Goal: Find specific fact: Find specific fact

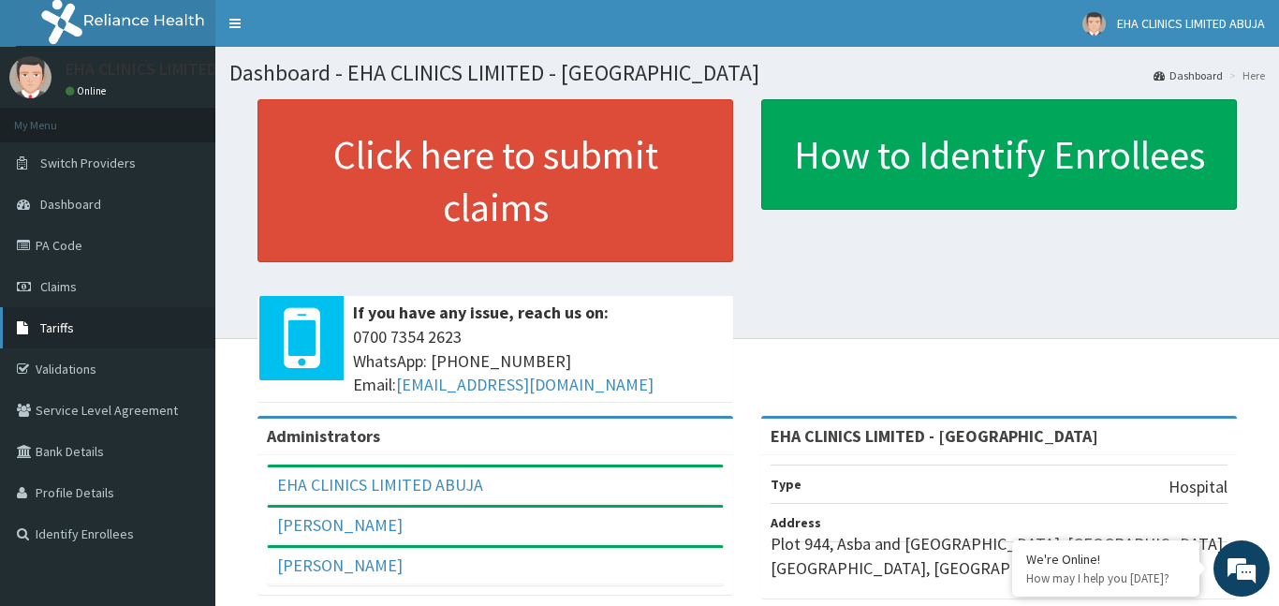
click at [59, 334] on span "Tariffs" at bounding box center [57, 327] width 34 height 17
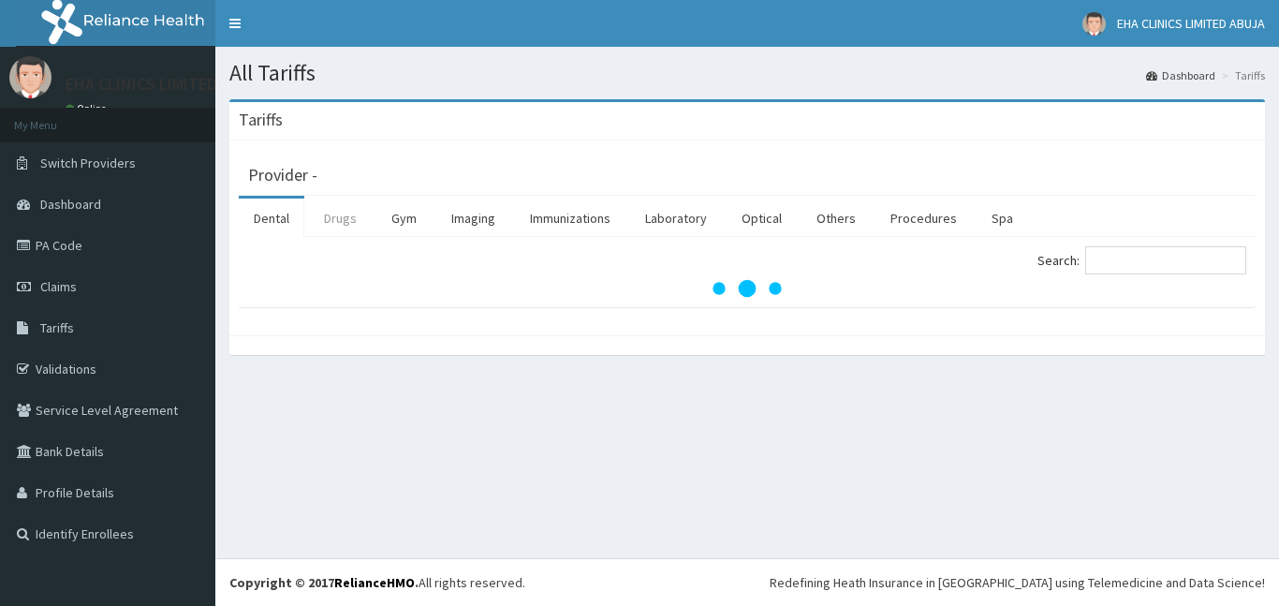
click at [332, 211] on link "Drugs" at bounding box center [340, 218] width 63 height 39
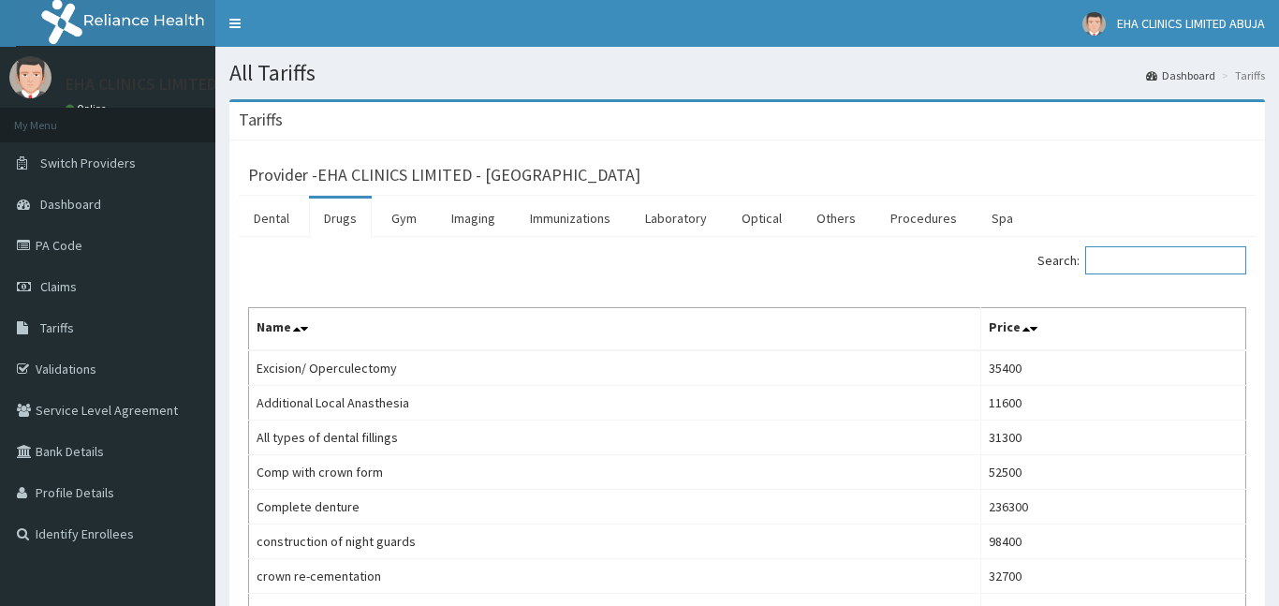
click at [1136, 263] on input "Search:" at bounding box center [1165, 260] width 161 height 28
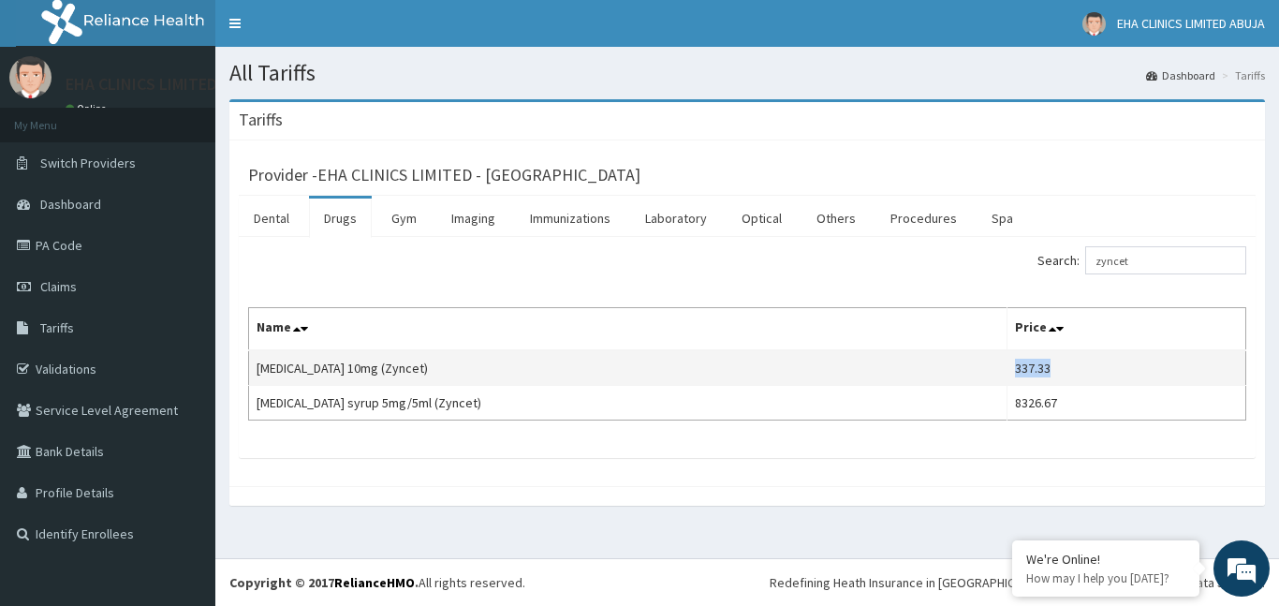
drag, startPoint x: 989, startPoint y: 370, endPoint x: 1036, endPoint y: 371, distance: 46.8
click at [1036, 371] on td "337.33" at bounding box center [1126, 368] width 239 height 36
copy td "337.33"
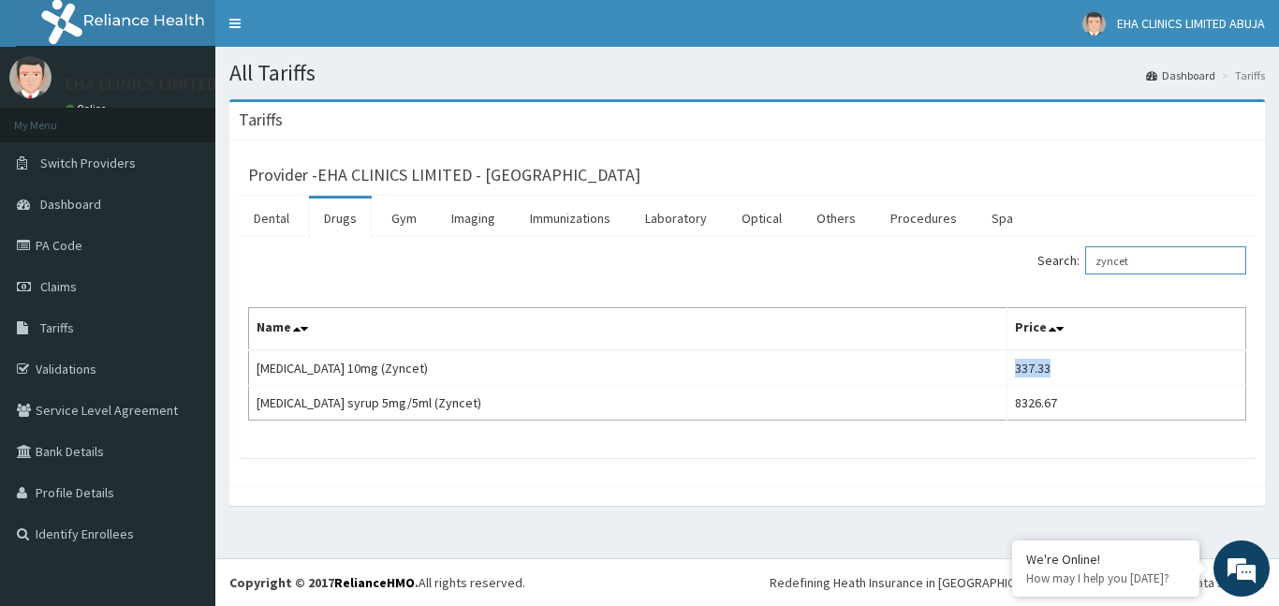
click at [1098, 254] on input "zyncet" at bounding box center [1165, 260] width 161 height 28
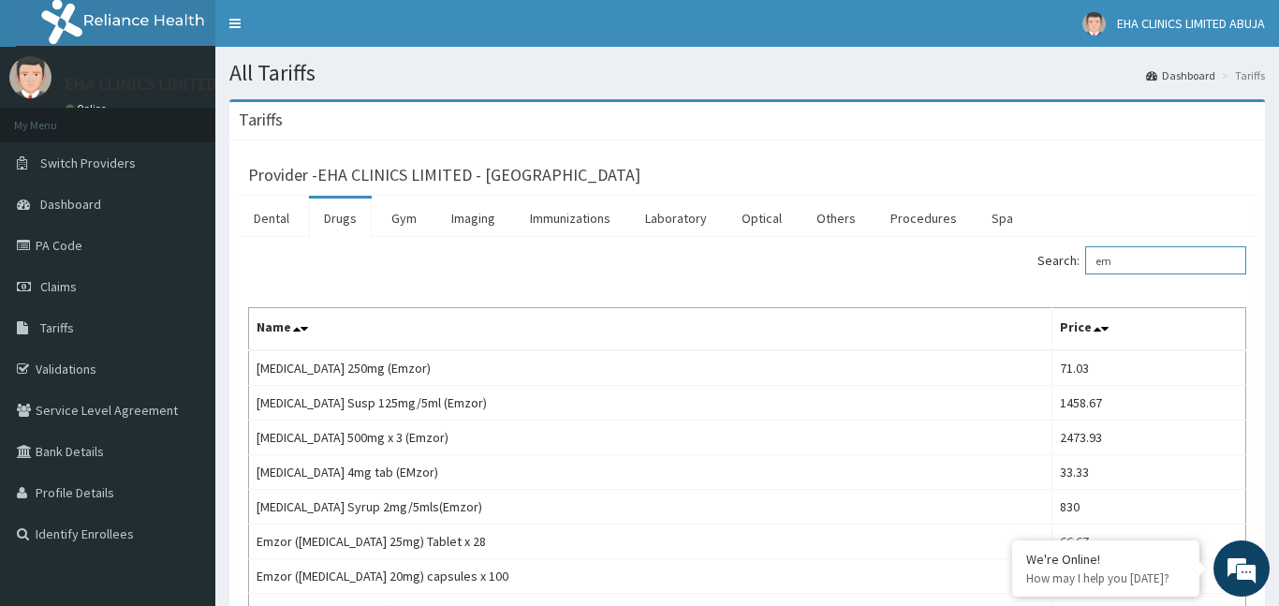
type input "e"
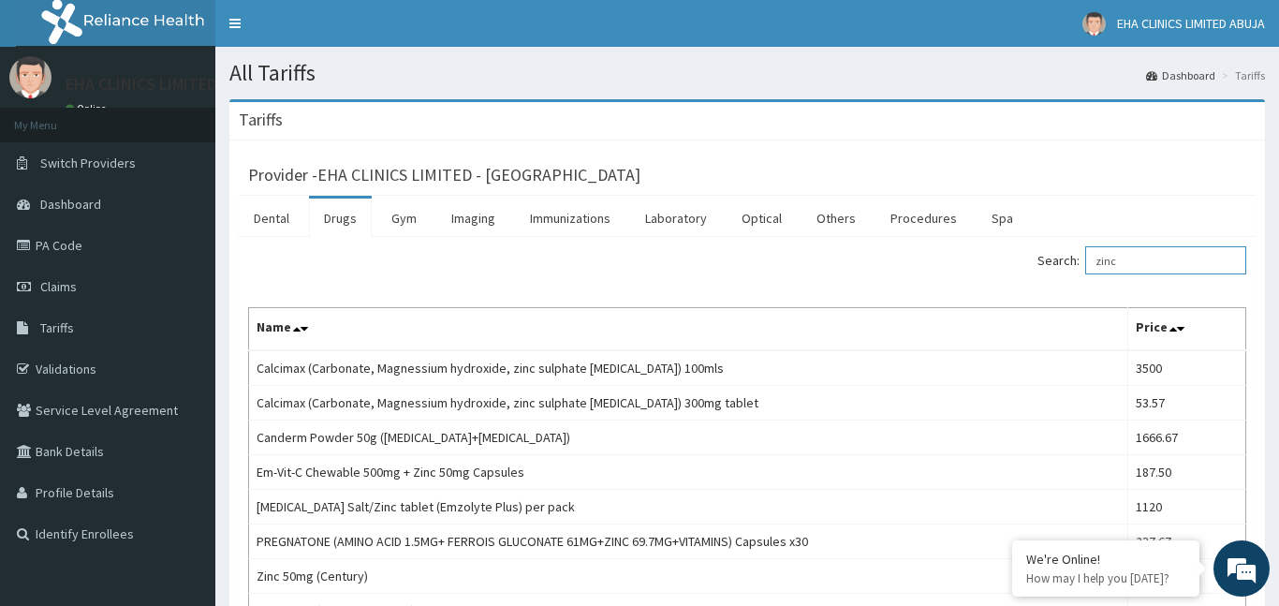
click at [1122, 252] on input "zinc" at bounding box center [1165, 260] width 161 height 28
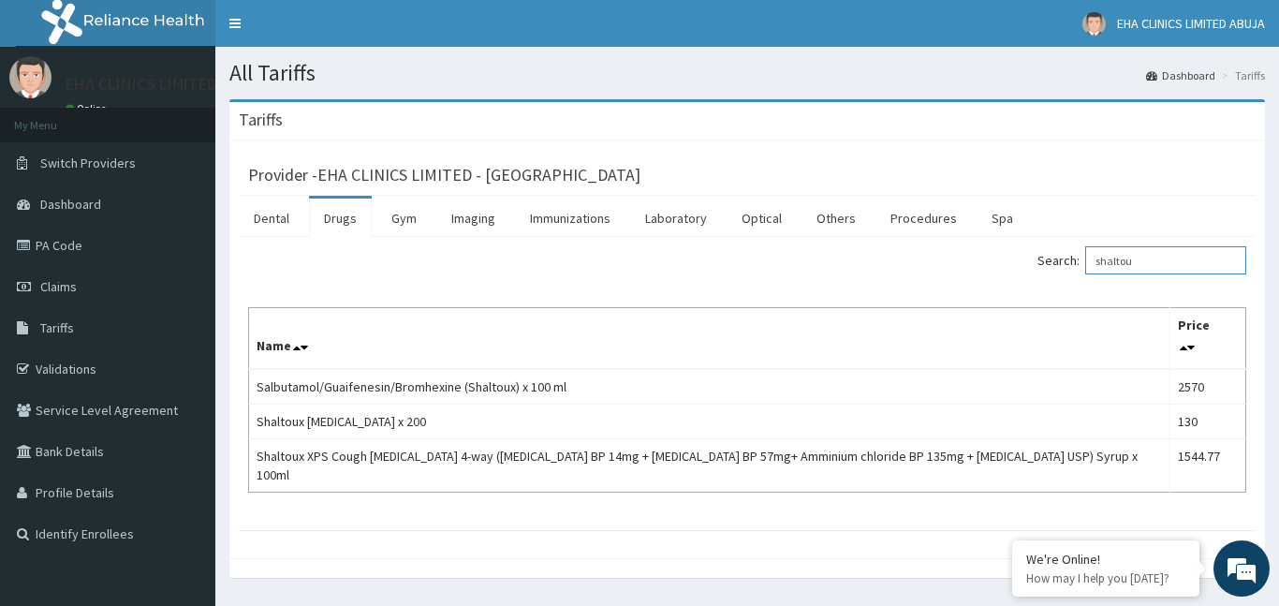
click at [1113, 260] on input "shaltou" at bounding box center [1165, 260] width 161 height 28
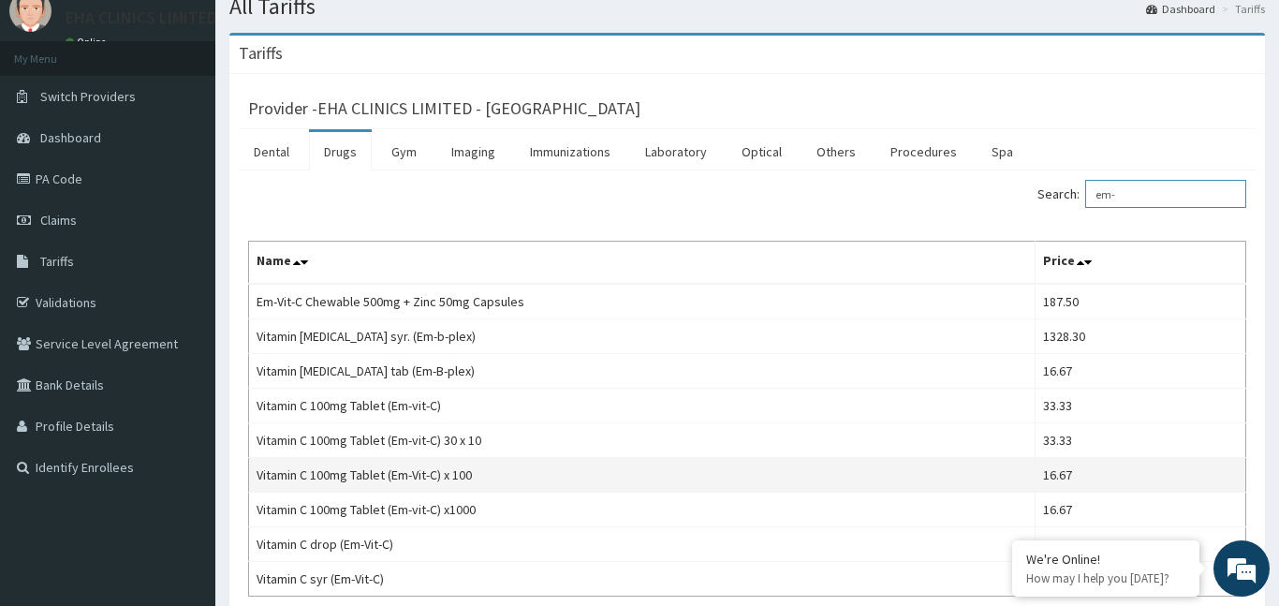
scroll to position [67, 0]
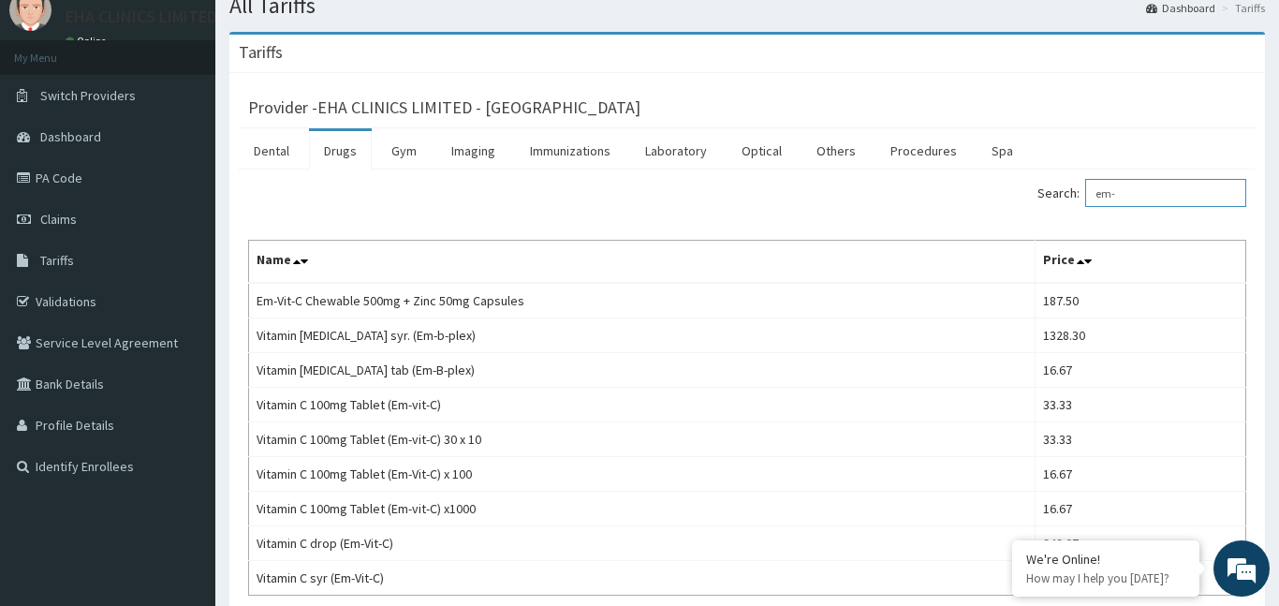
type input "em-"
